Goal: Navigation & Orientation: Find specific page/section

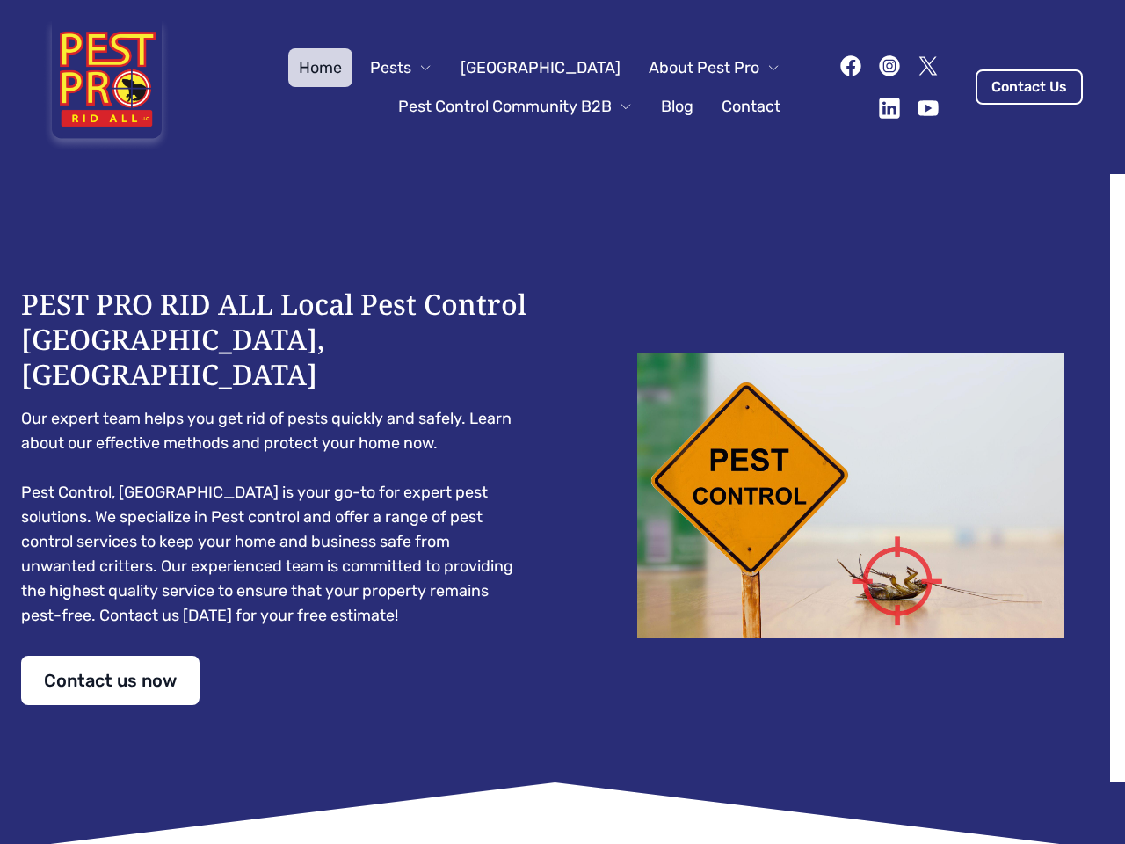
click at [562, 422] on div "PEST PRO RID ALL Local Pest Control [GEOGRAPHIC_DATA], [GEOGRAPHIC_DATA] Our ex…" at bounding box center [562, 496] width 1083 height 418
click at [411, 68] on span "Pests" at bounding box center [390, 67] width 41 height 25
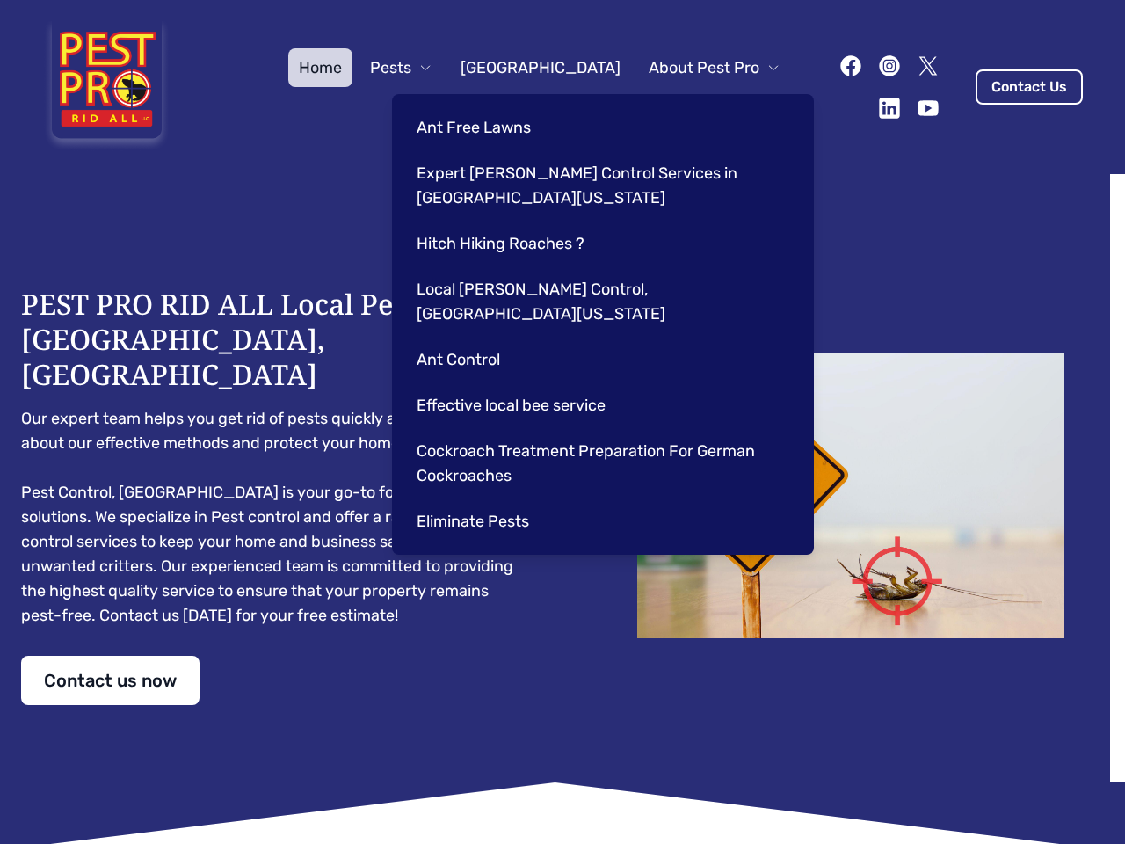
click at [696, 68] on span "About Pest Pro" at bounding box center [704, 67] width 111 height 25
click at [497, 106] on div "Ant Free Lawns Expert [PERSON_NAME] Control Services in [GEOGRAPHIC_DATA] [US_S…" at bounding box center [603, 324] width 422 height 461
